Goal: Information Seeking & Learning: Learn about a topic

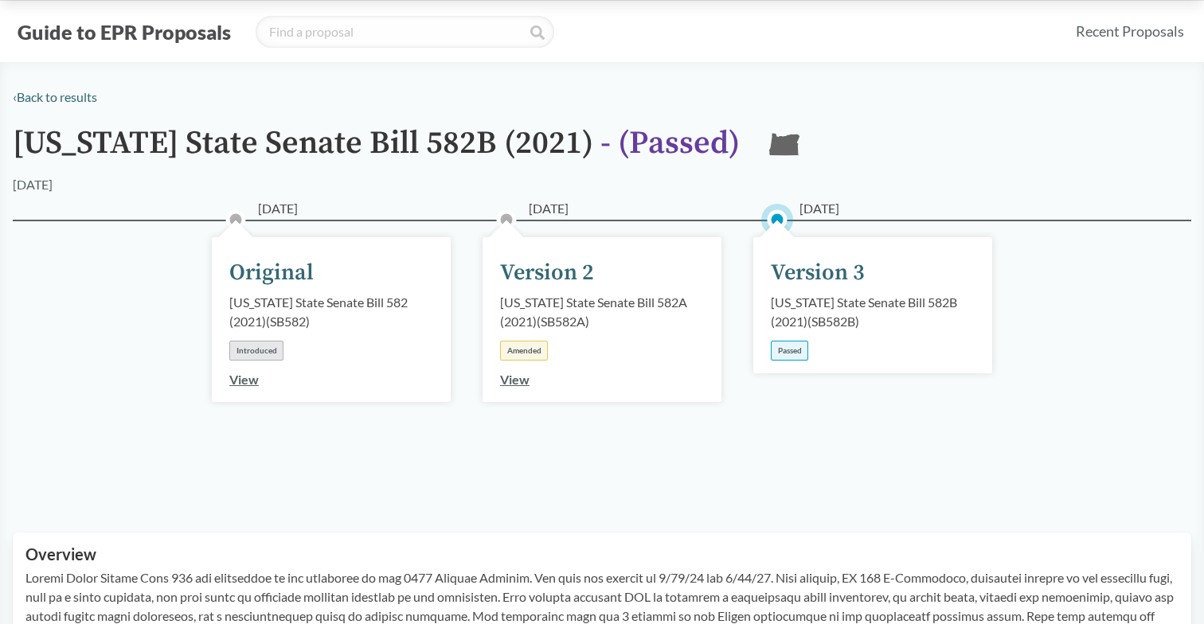
scroll to position [29, 0]
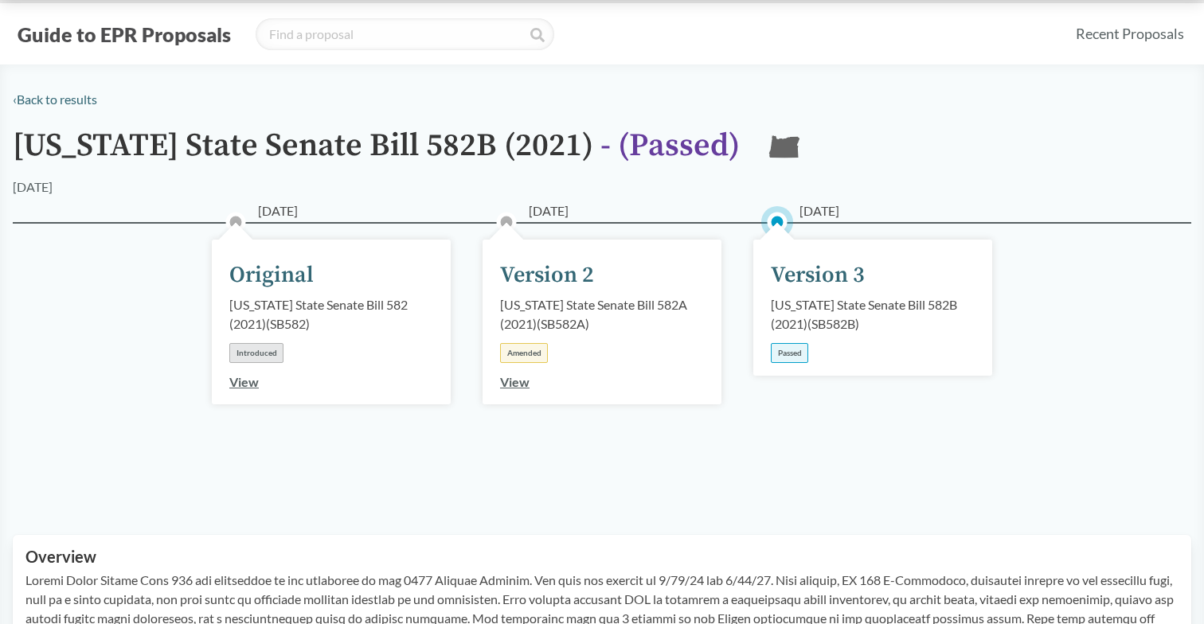
click at [511, 381] on link "View" at bounding box center [514, 381] width 29 height 15
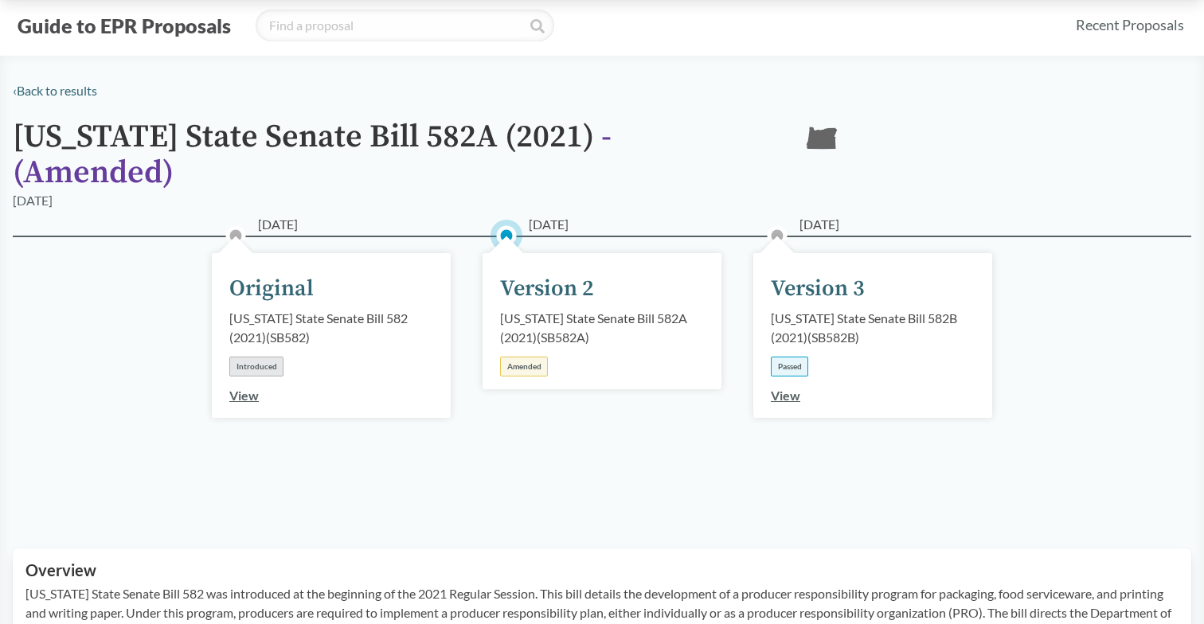
scroll to position [69, 0]
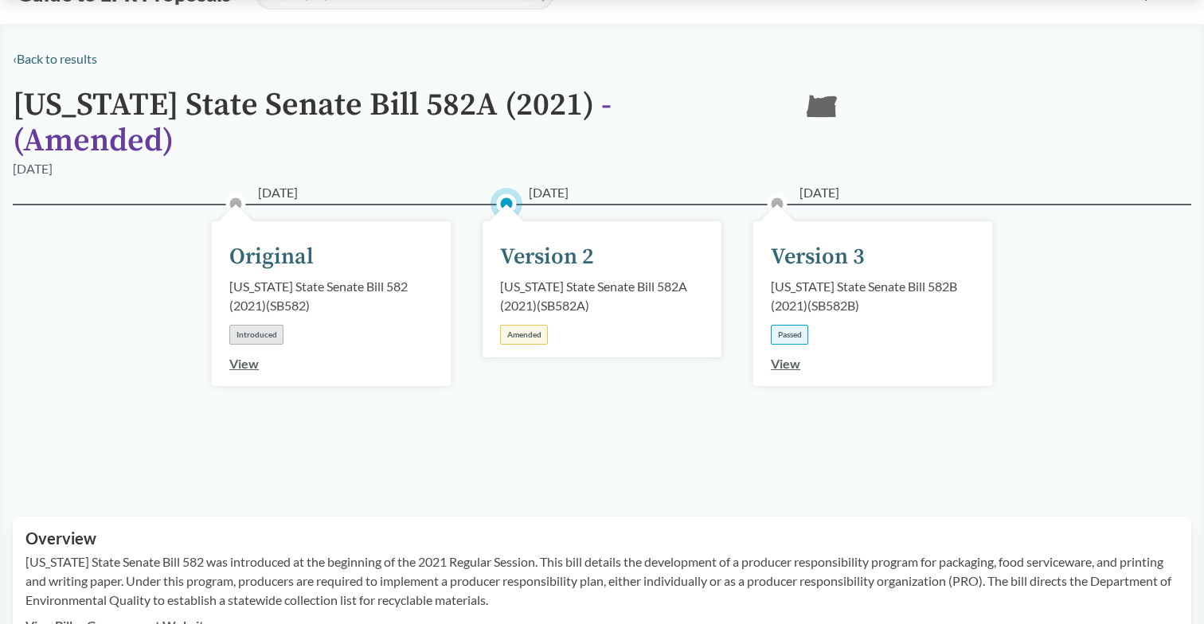
click at [794, 356] on link "View" at bounding box center [785, 363] width 29 height 15
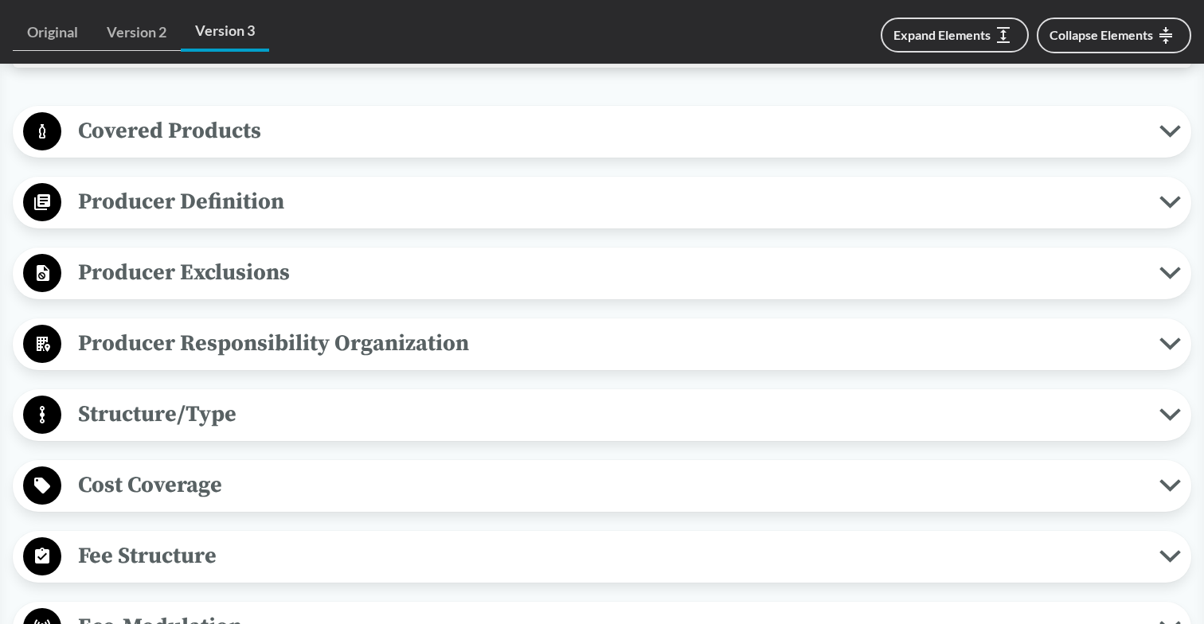
scroll to position [597, 0]
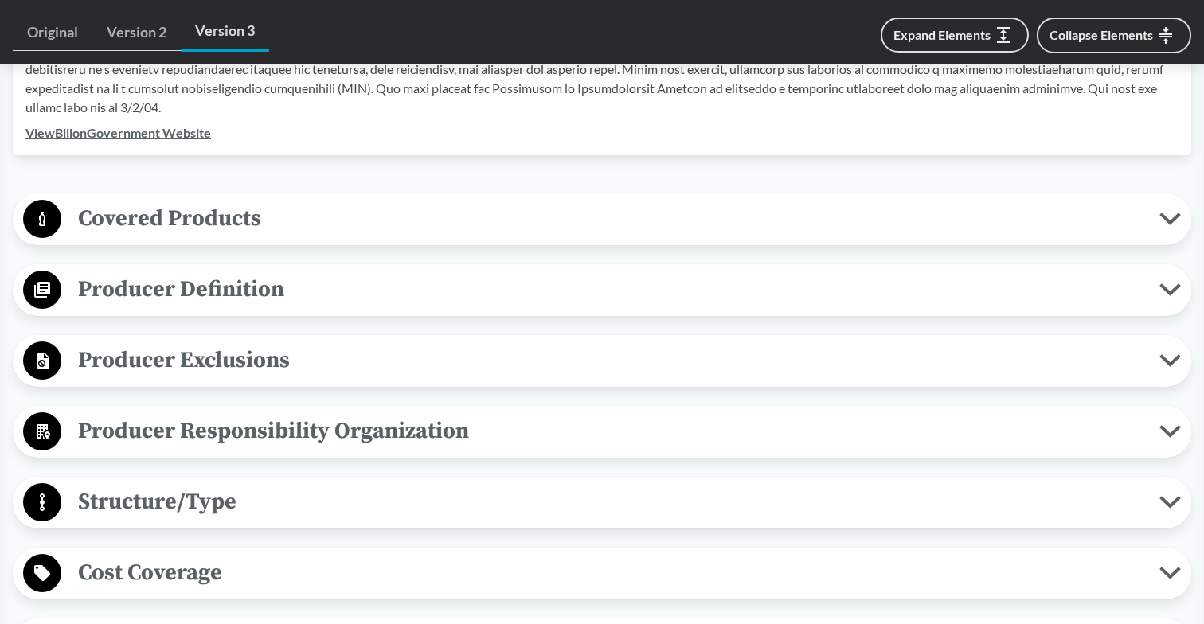
click at [615, 227] on span "Covered Products" at bounding box center [610, 219] width 1098 height 36
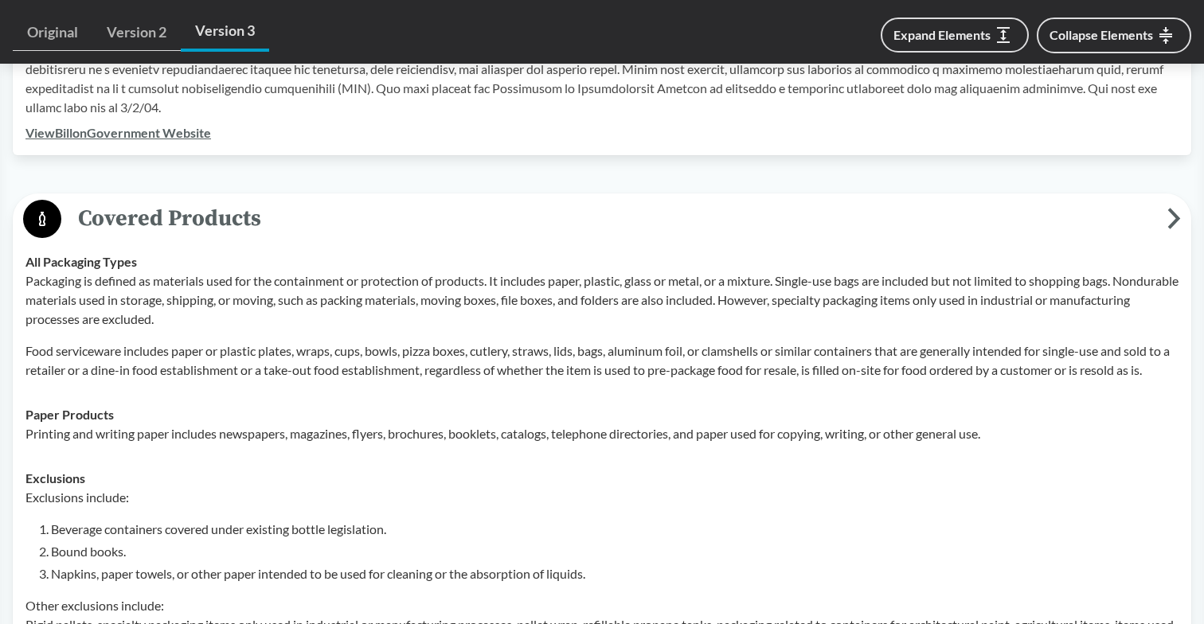
click at [615, 227] on span "Covered Products" at bounding box center [614, 219] width 1106 height 36
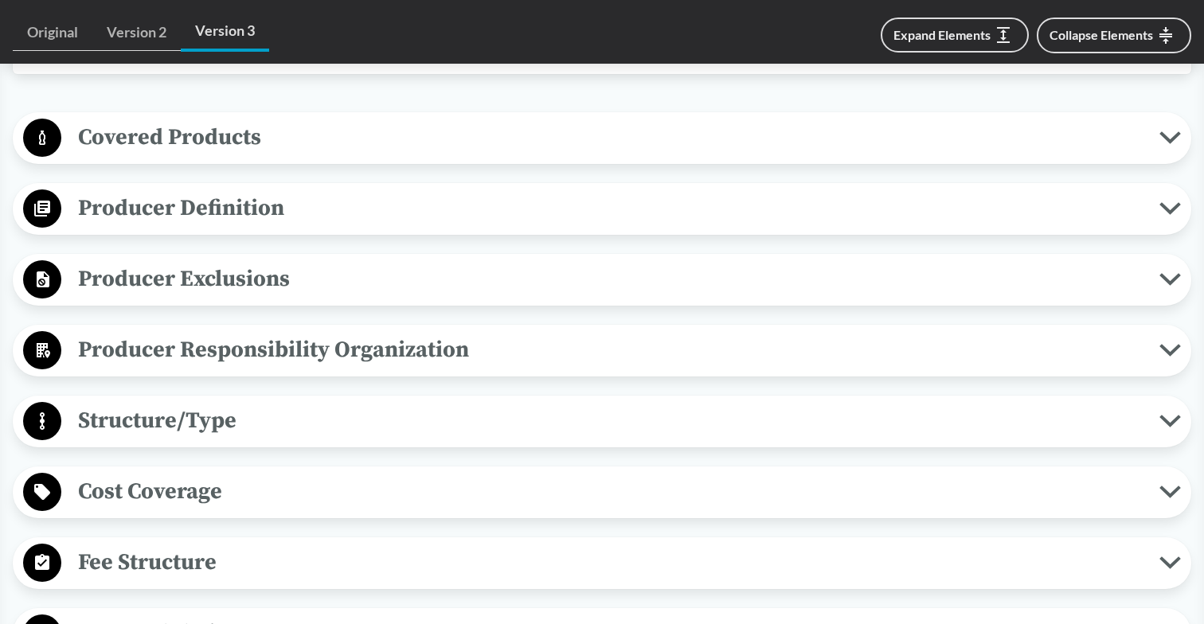
scroll to position [697, 0]
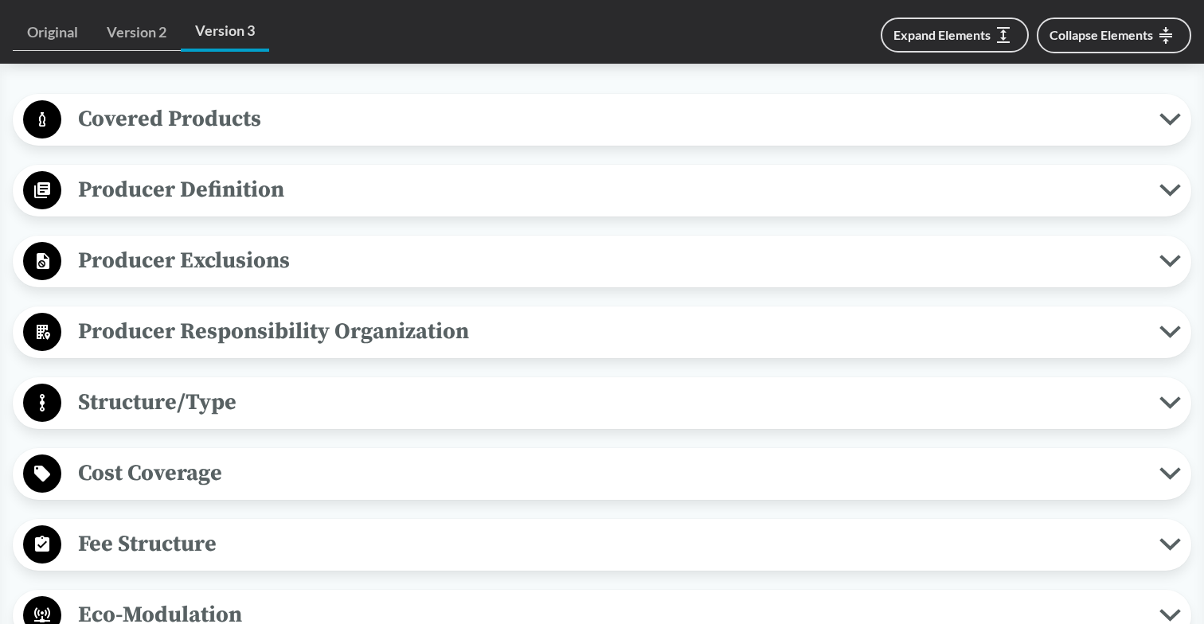
click at [622, 182] on span "Producer Definition" at bounding box center [610, 190] width 1098 height 36
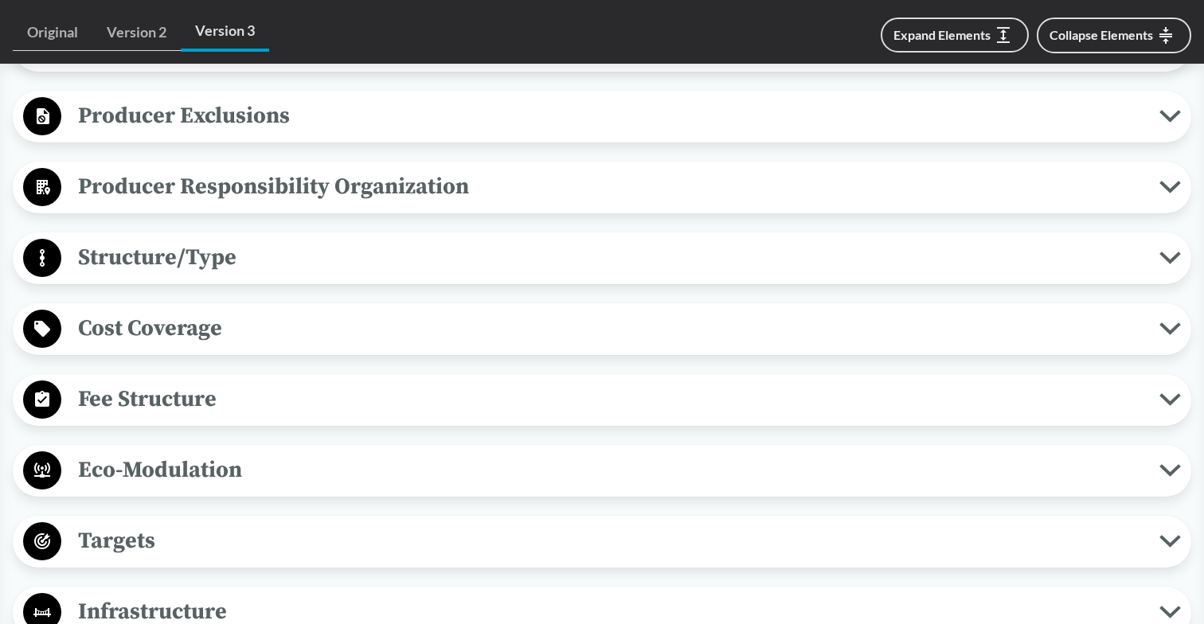
scroll to position [1098, 0]
click at [631, 104] on span "Producer Exclusions" at bounding box center [610, 115] width 1098 height 36
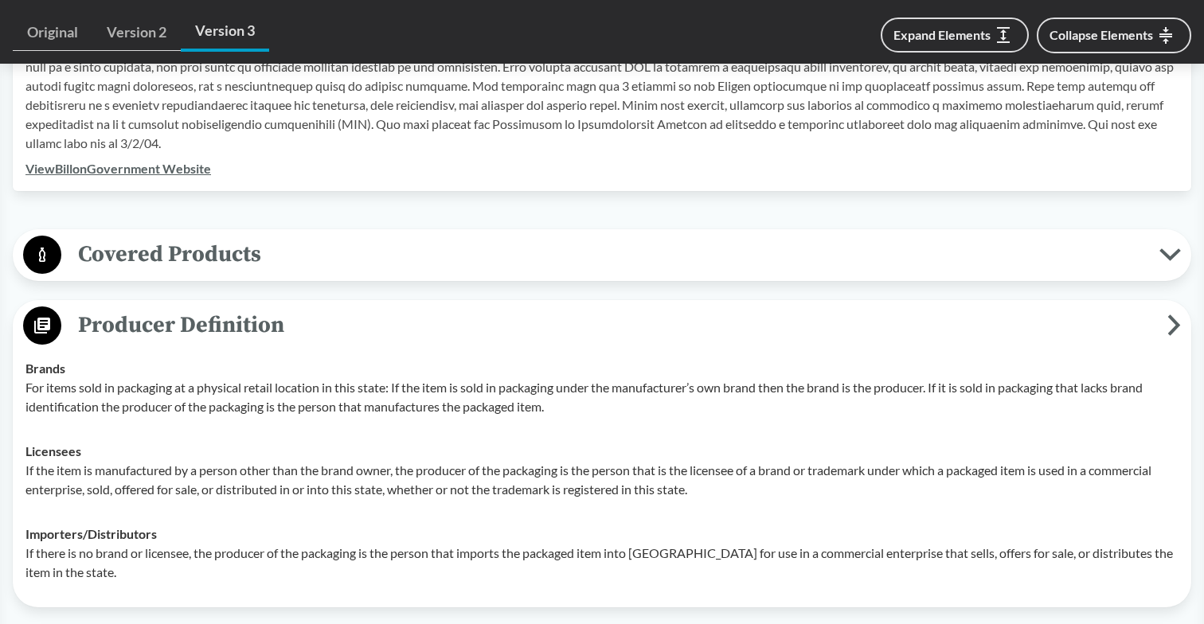
click at [479, 242] on span "Covered Products" at bounding box center [610, 254] width 1098 height 36
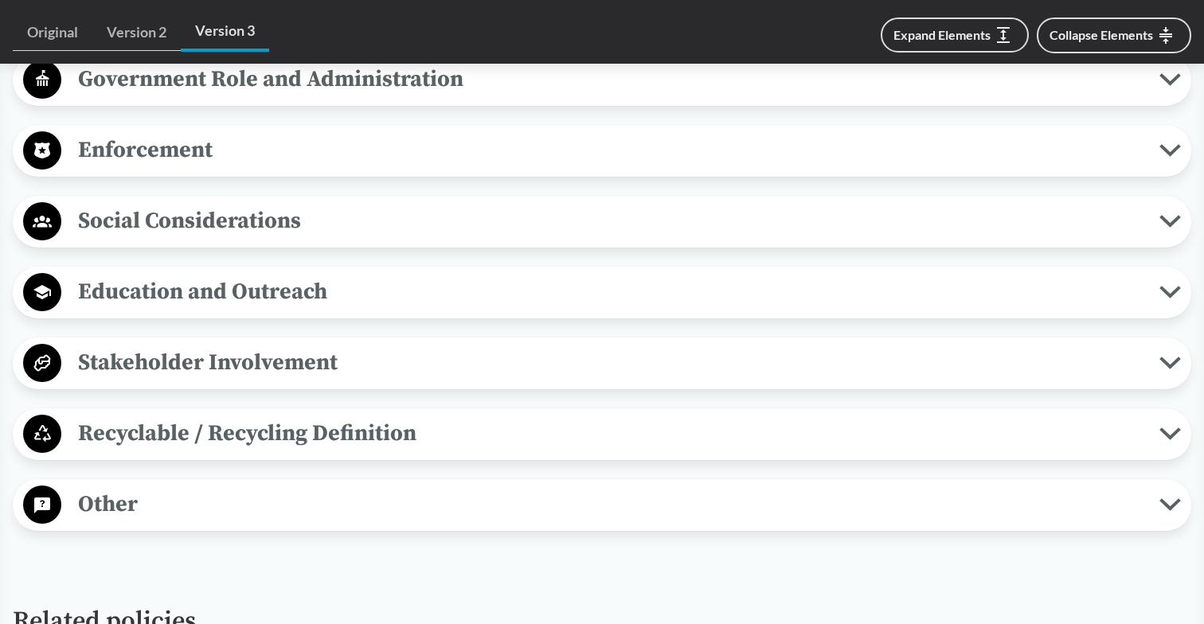
scroll to position [2502, 0]
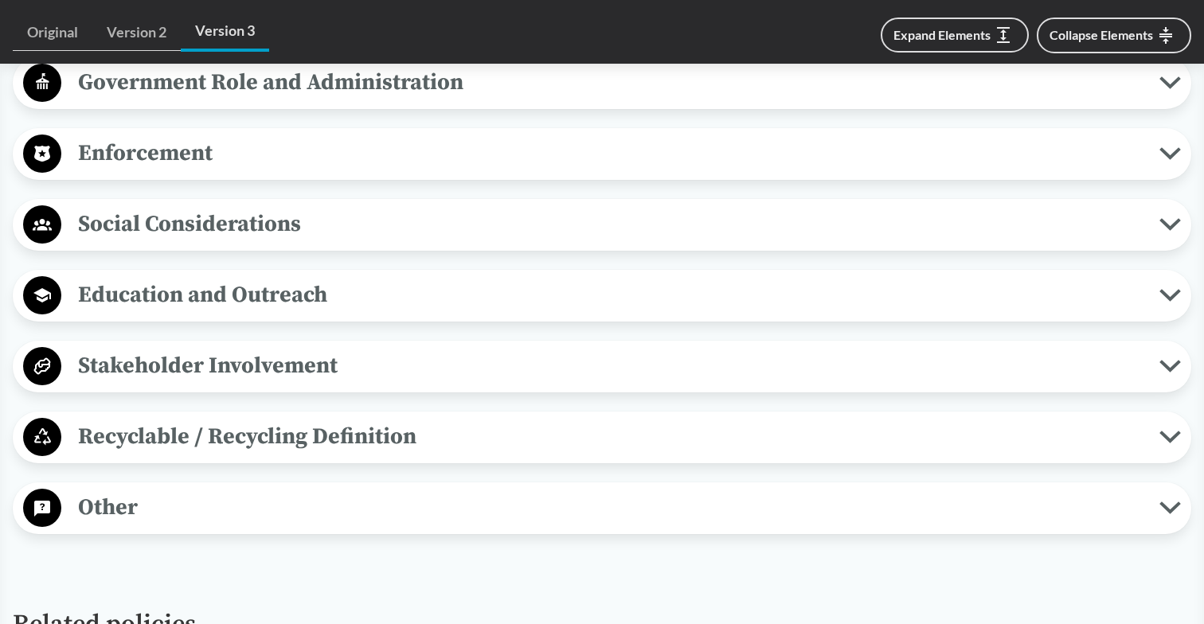
click at [419, 369] on span "Stakeholder Involvement" at bounding box center [610, 366] width 1098 height 36
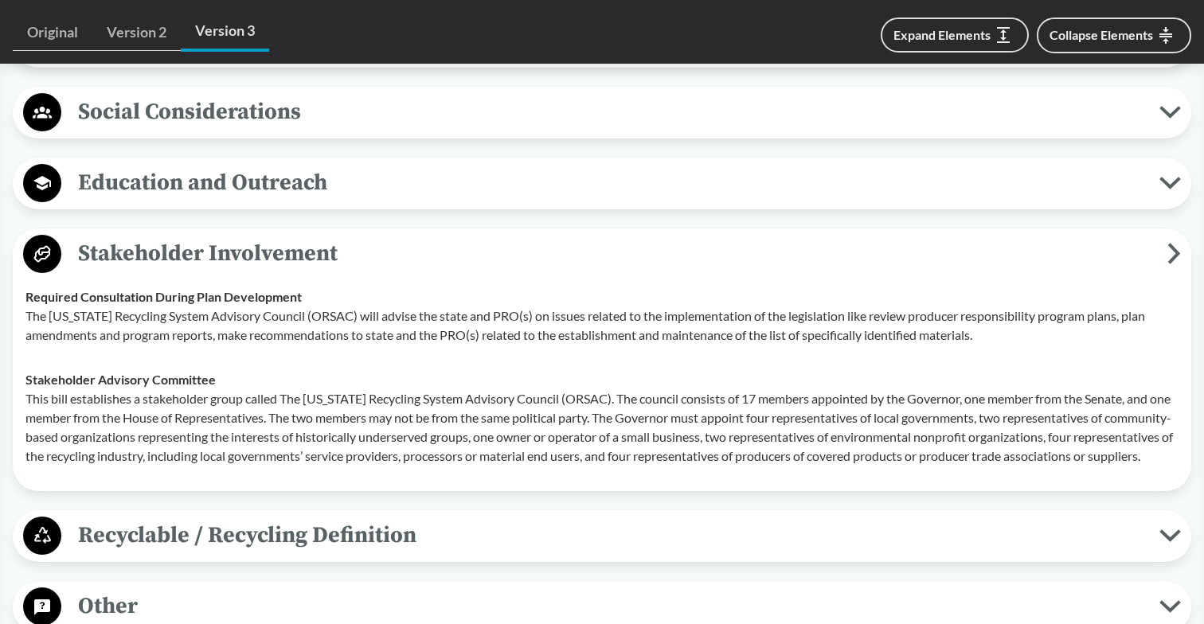
scroll to position [2618, 0]
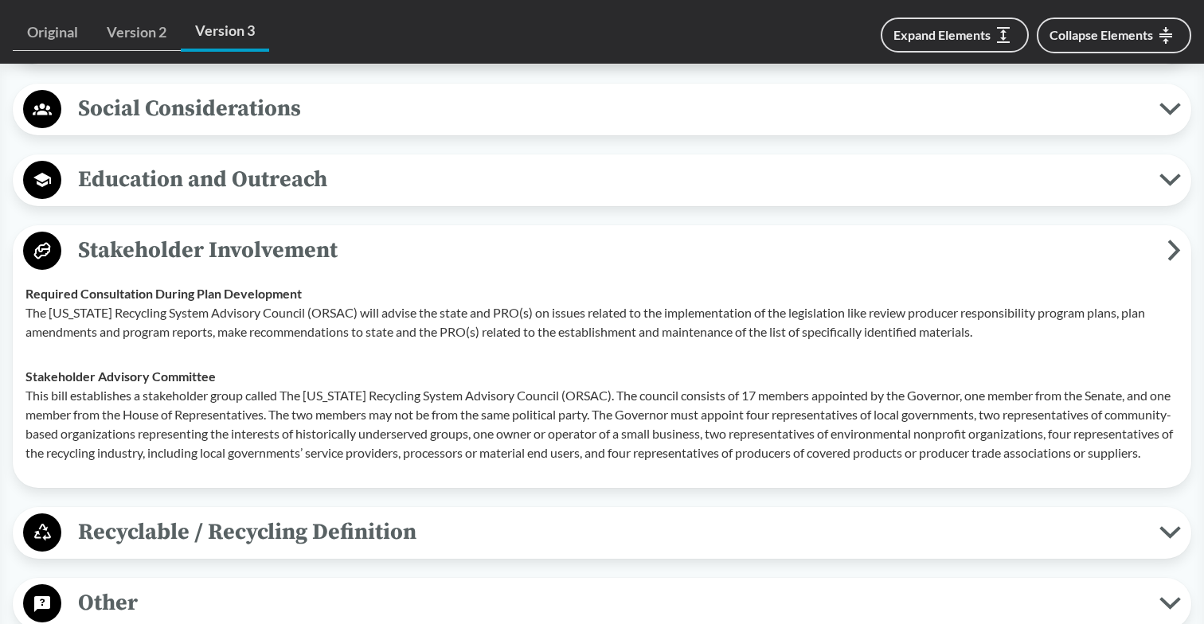
click at [448, 258] on span "Stakeholder Involvement" at bounding box center [614, 250] width 1106 height 36
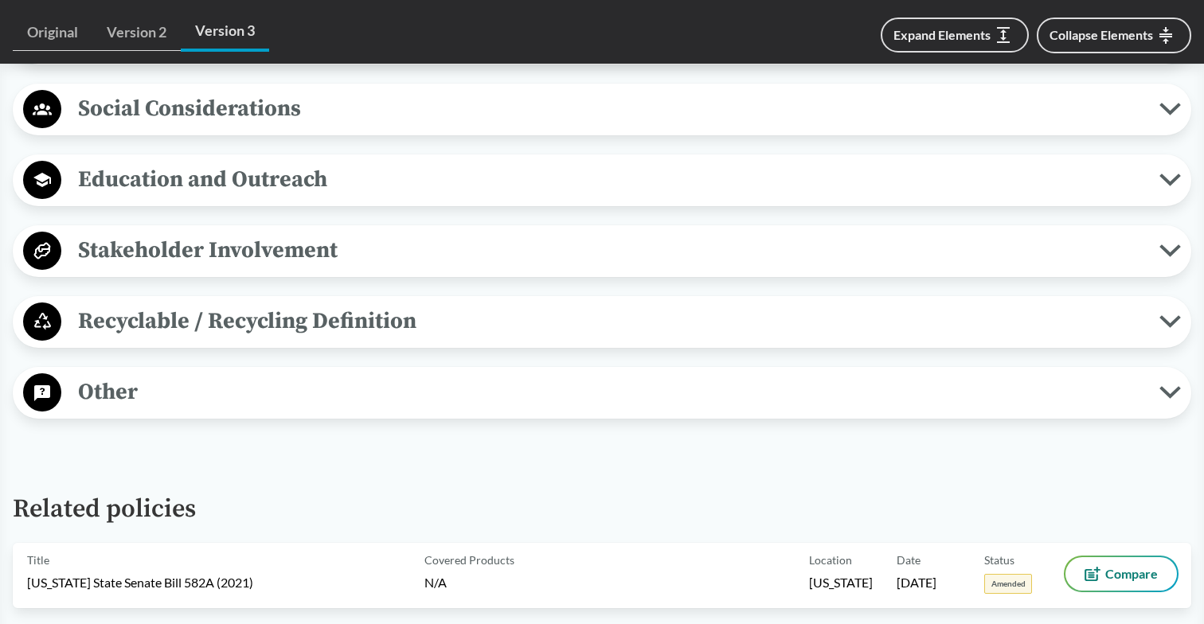
click at [394, 339] on span "Recyclable / Recycling Definition" at bounding box center [610, 321] width 1098 height 36
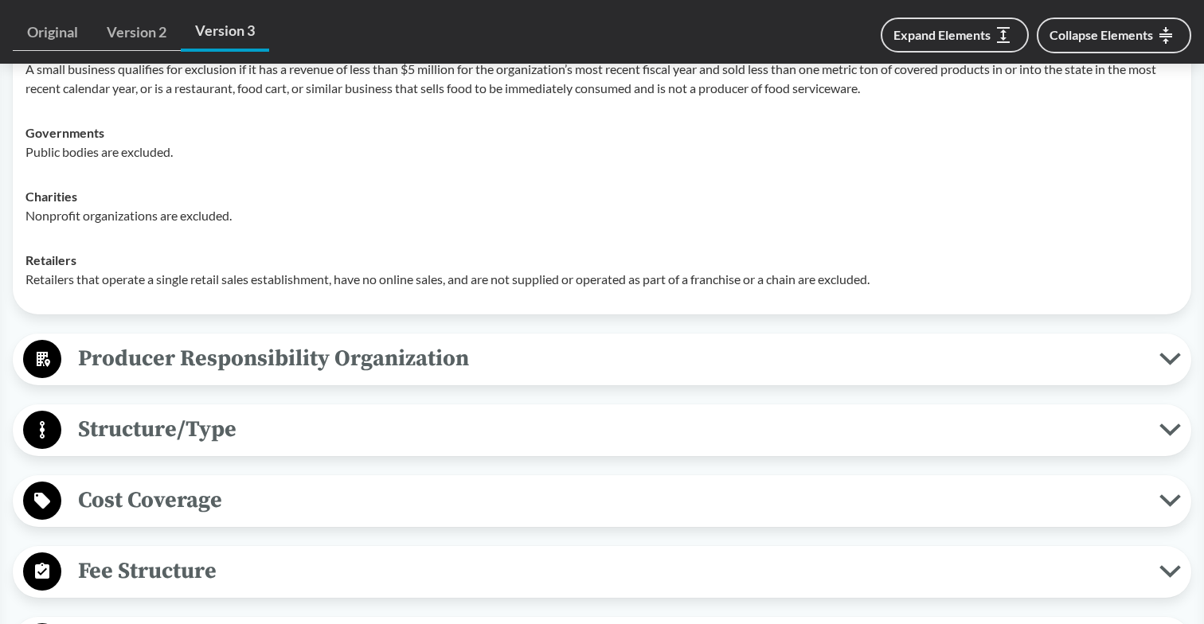
scroll to position [1498, 0]
